Goal: Information Seeking & Learning: Learn about a topic

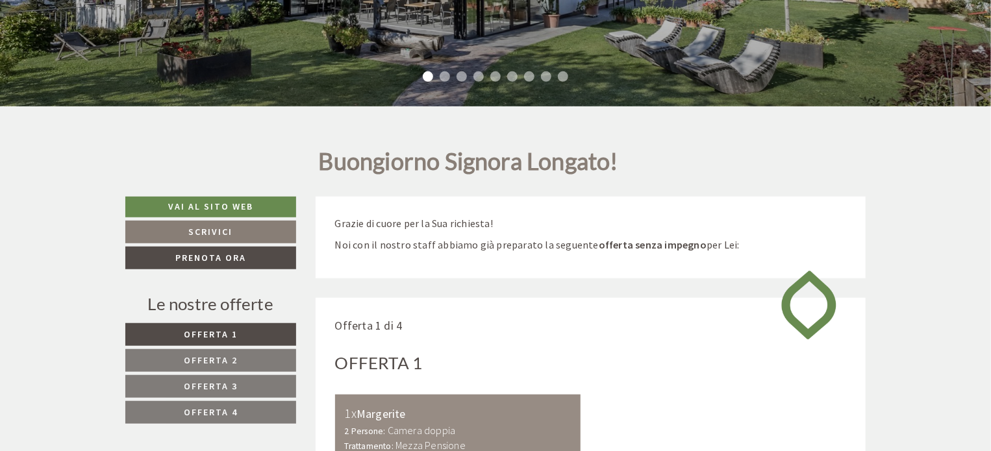
scroll to position [650, 0]
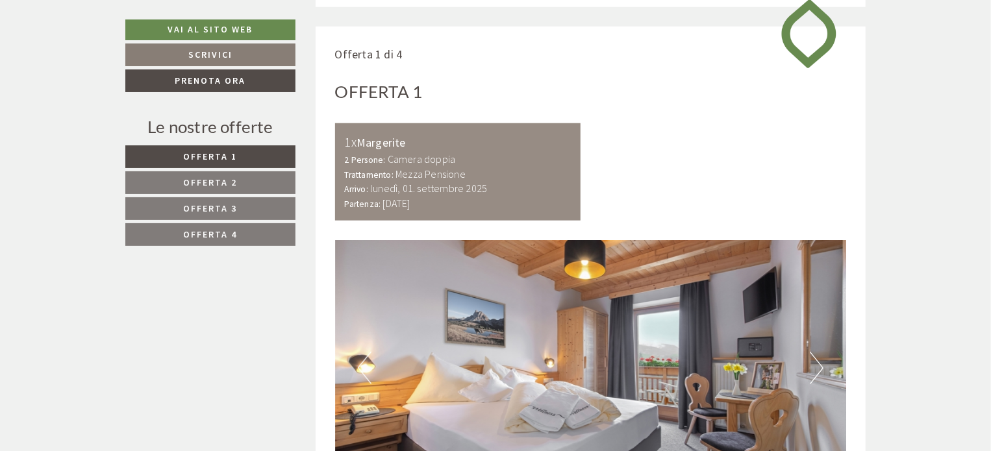
click at [248, 241] on link "Offerta 4" at bounding box center [210, 234] width 170 height 23
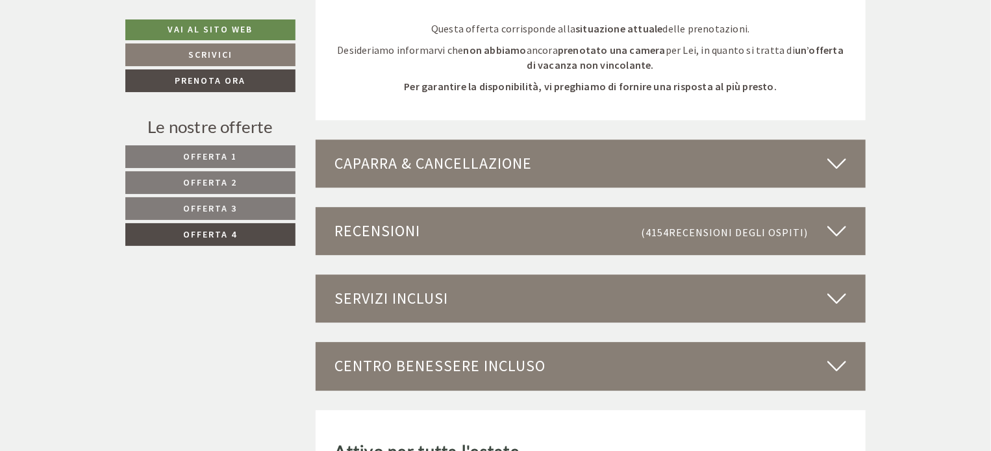
scroll to position [1845, 0]
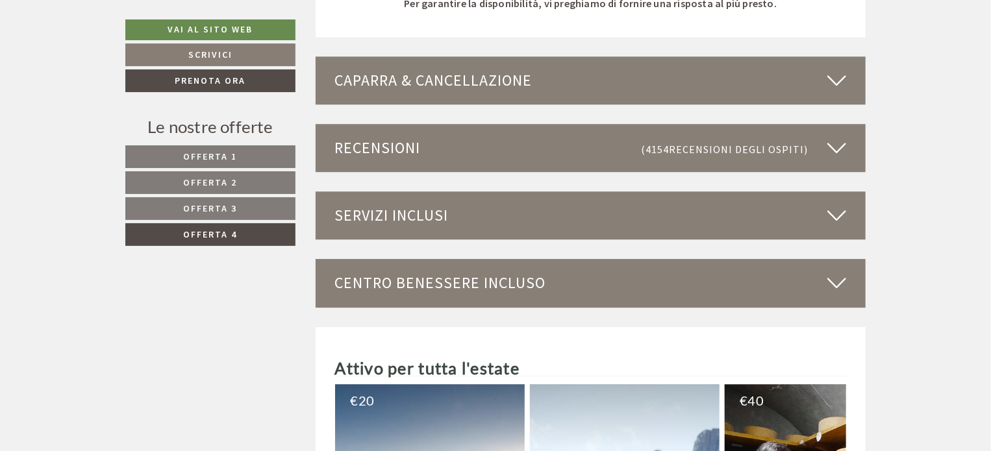
click at [846, 210] on div "Servizi inclusi" at bounding box center [591, 216] width 551 height 48
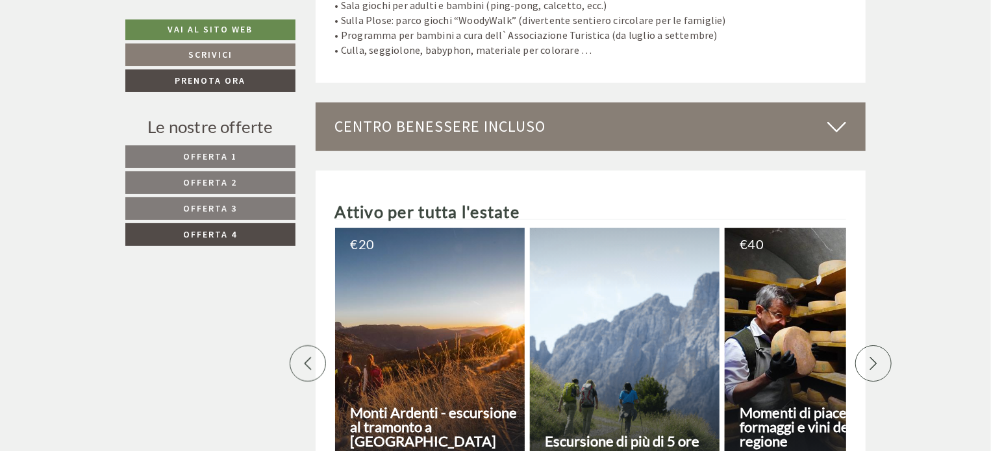
scroll to position [3079, 0]
click at [839, 116] on icon at bounding box center [837, 127] width 19 height 22
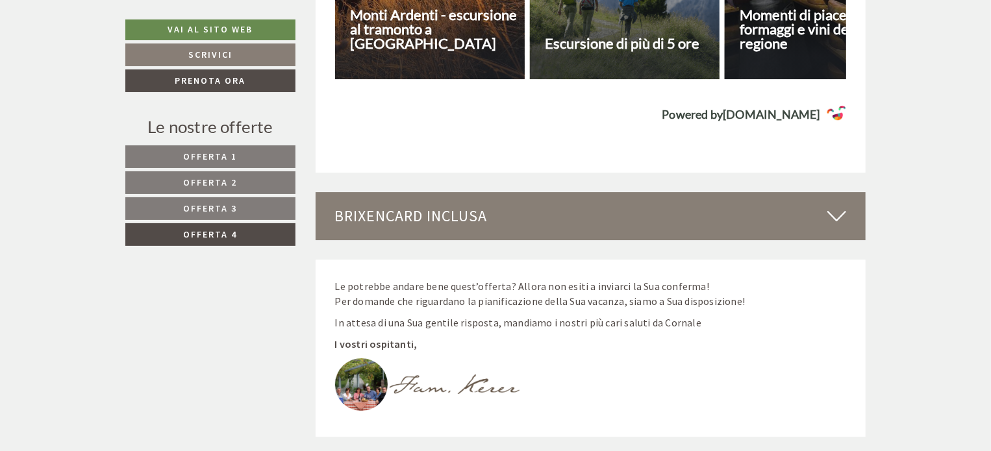
scroll to position [4573, 0]
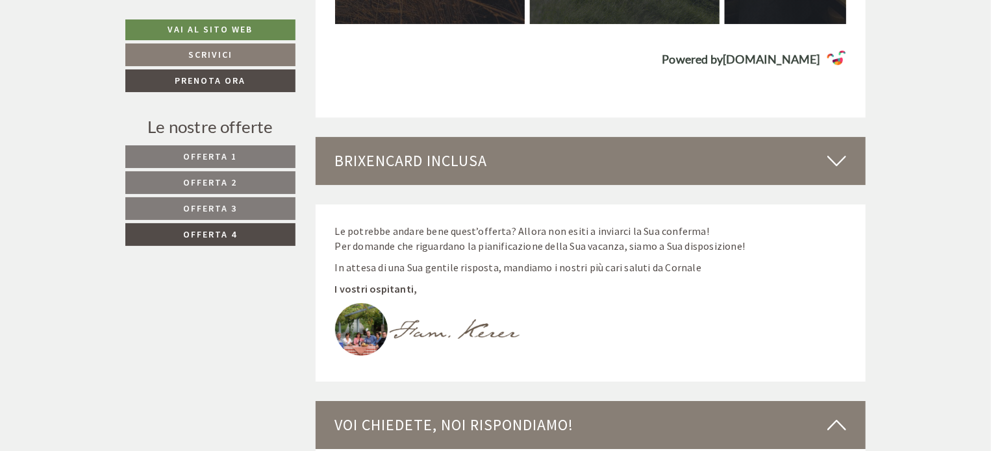
click at [840, 150] on icon at bounding box center [837, 161] width 19 height 22
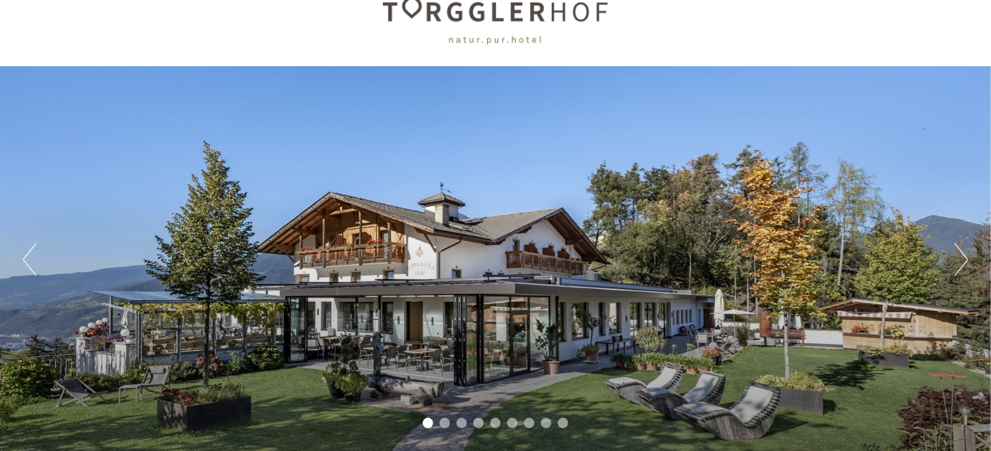
scroll to position [0, 0]
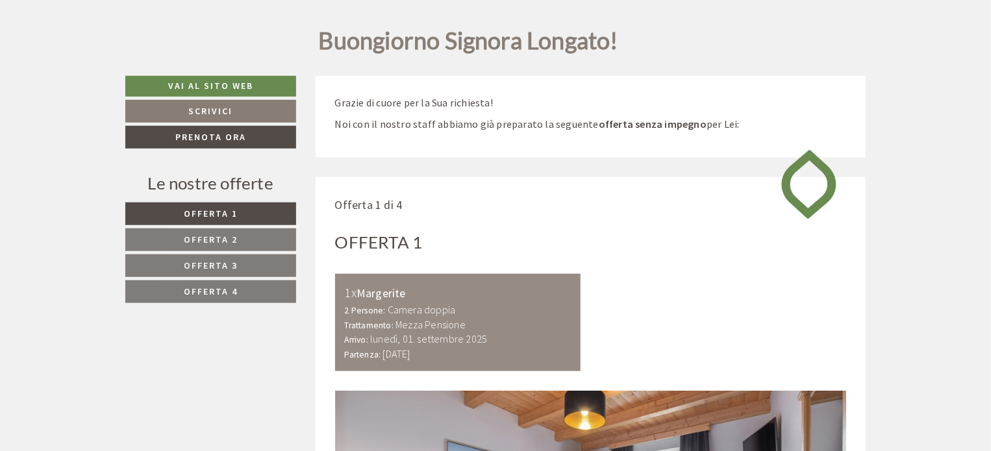
scroll to position [715, 0]
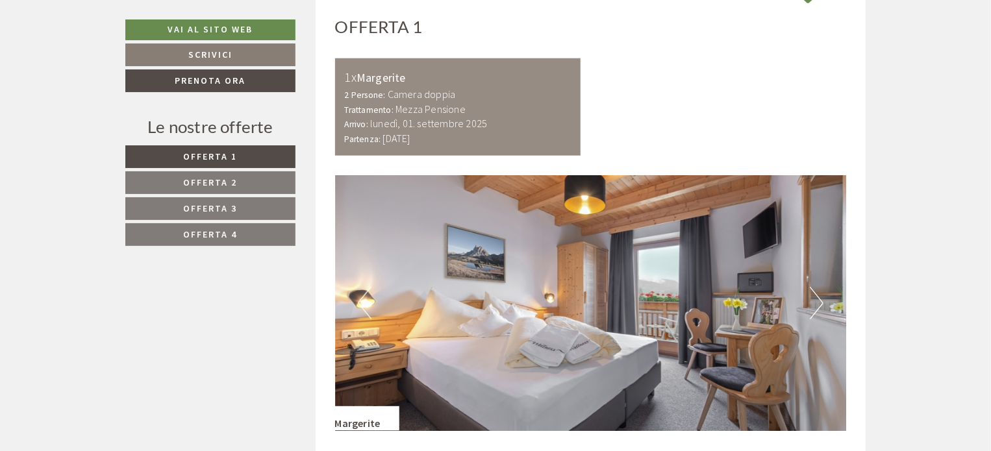
click at [217, 238] on span "Offerta 4" at bounding box center [211, 235] width 54 height 12
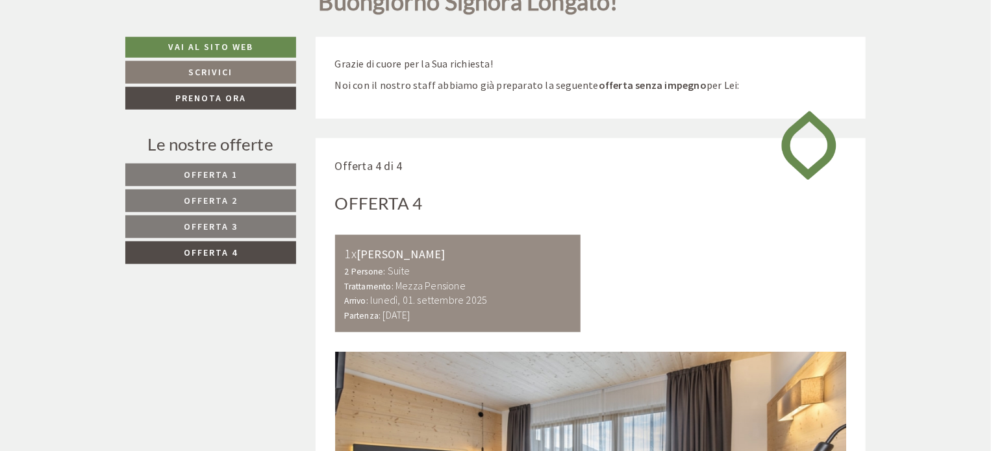
scroll to position [546, 0]
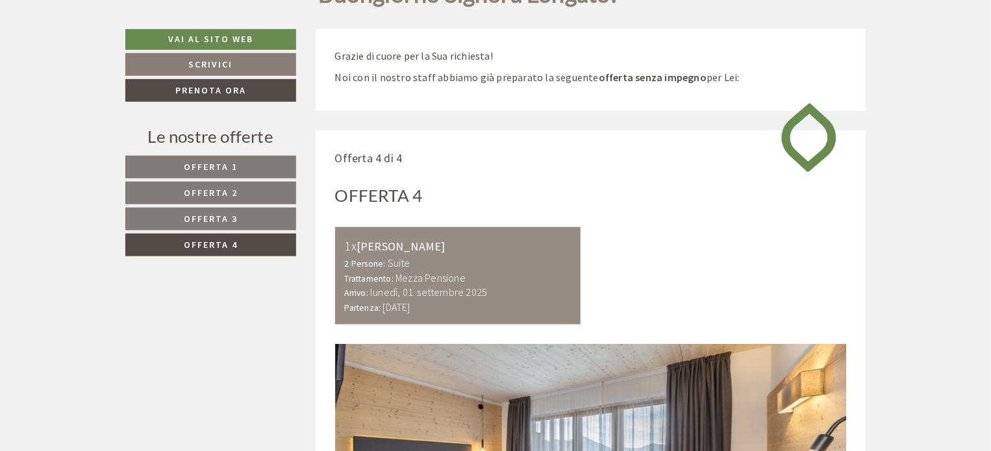
click at [190, 213] on span "Offerta 3" at bounding box center [211, 219] width 54 height 12
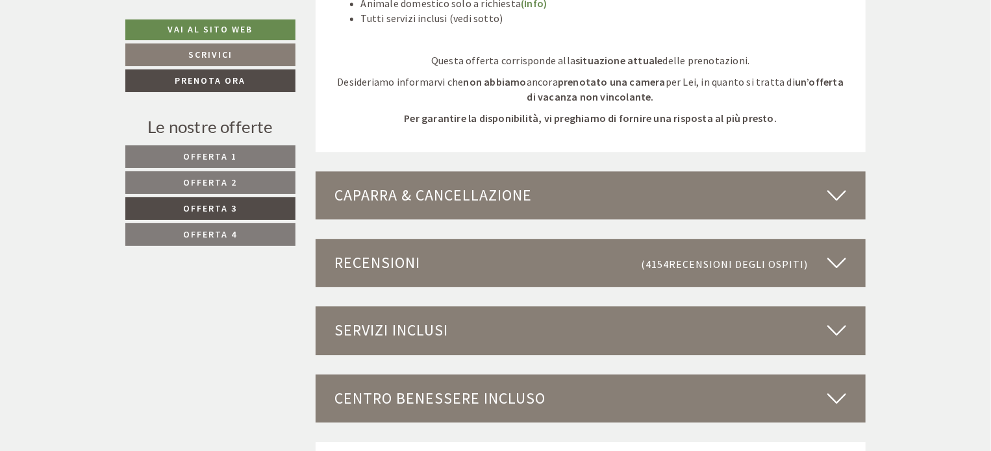
scroll to position [1390, 0]
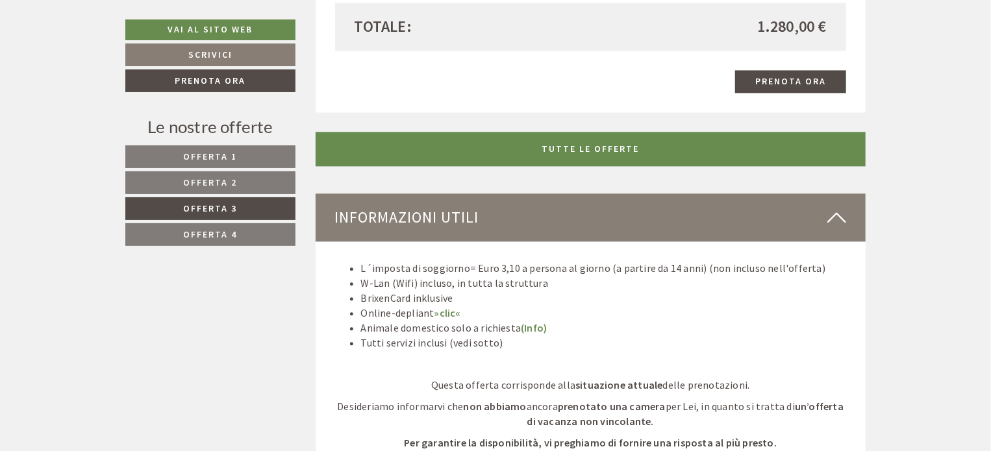
click at [380, 312] on li "Online-depliant »clic«" at bounding box center [604, 313] width 486 height 15
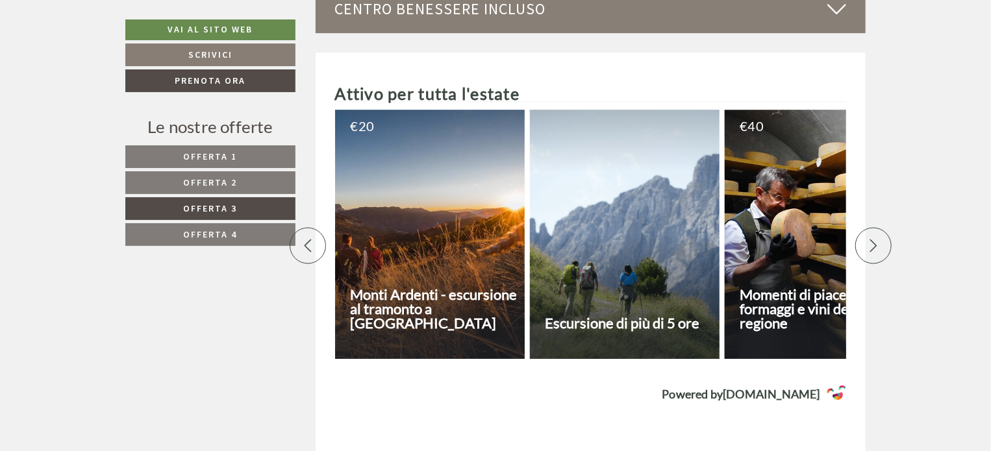
scroll to position [1845, 0]
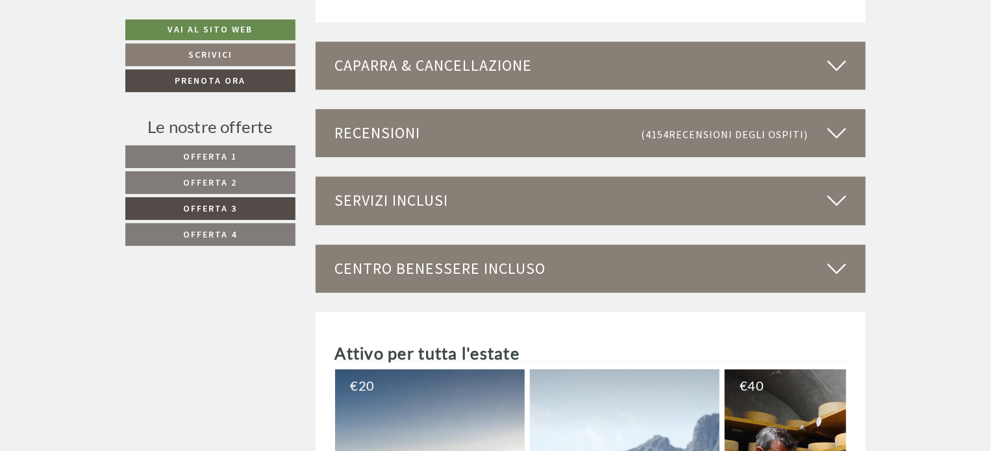
click at [229, 226] on link "Offerta 4" at bounding box center [210, 234] width 170 height 23
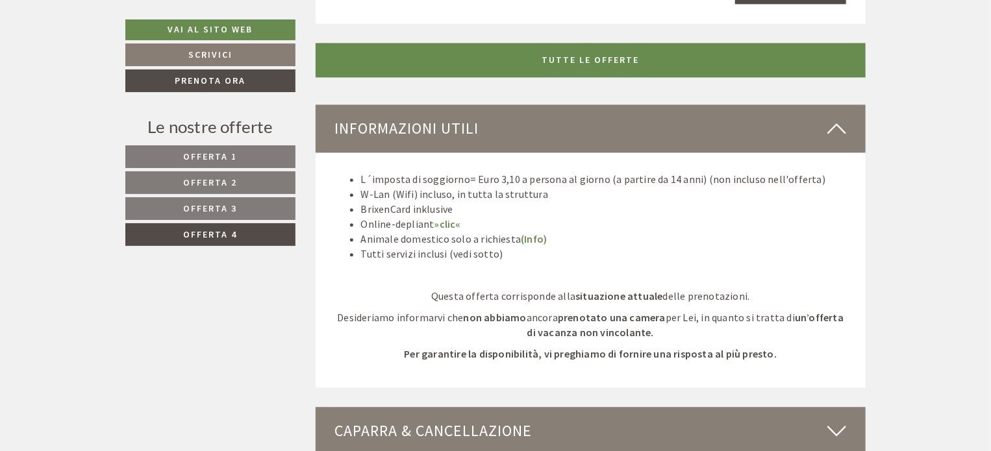
scroll to position [1520, 0]
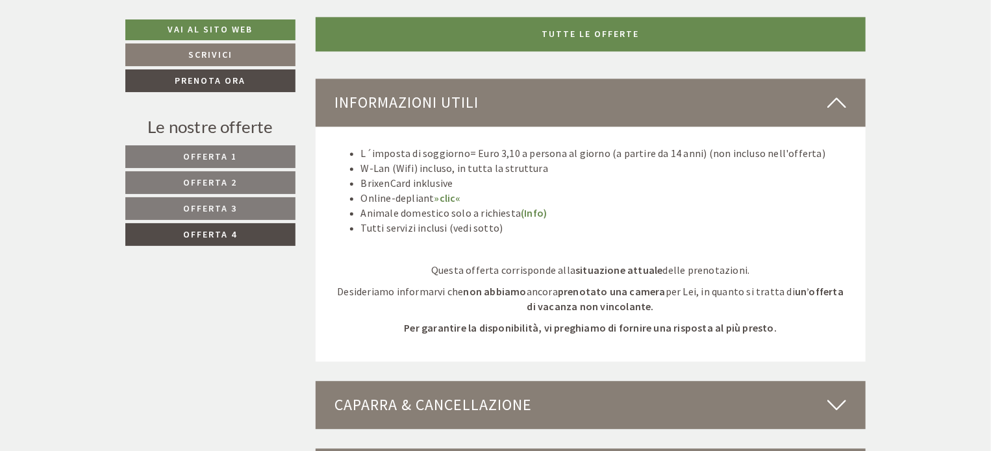
click at [834, 401] on icon at bounding box center [837, 405] width 19 height 22
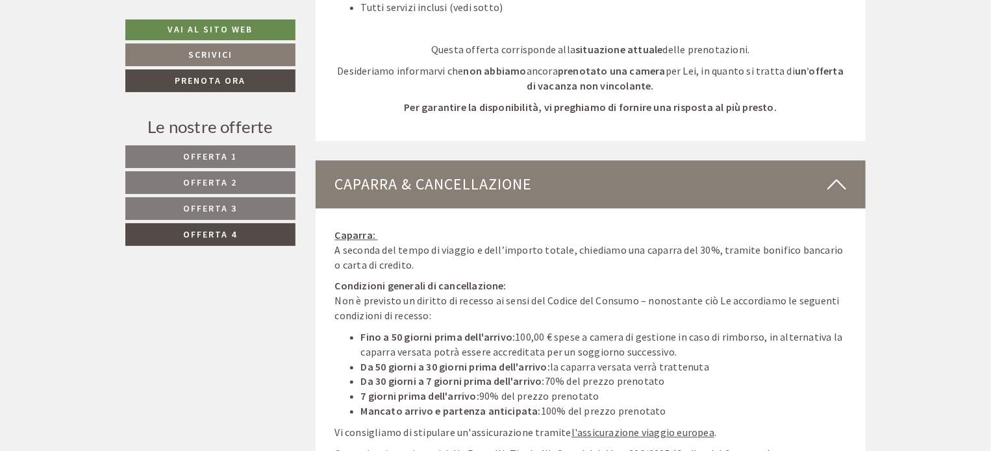
scroll to position [1780, 0]
